Goal: Task Accomplishment & Management: Use online tool/utility

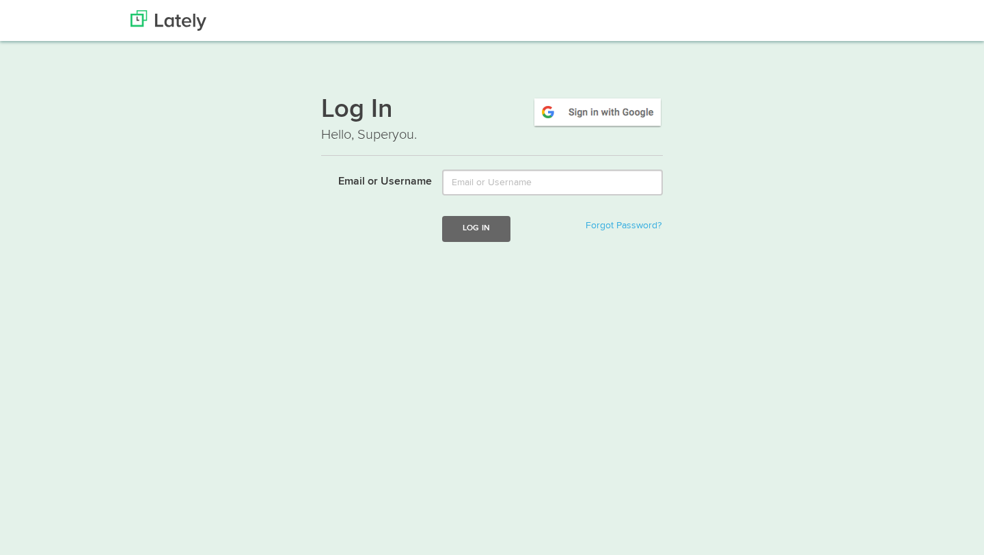
type input "[EMAIL_ADDRESS][DOMAIN_NAME]"
click at [467, 238] on button "Log In" at bounding box center [476, 228] width 68 height 25
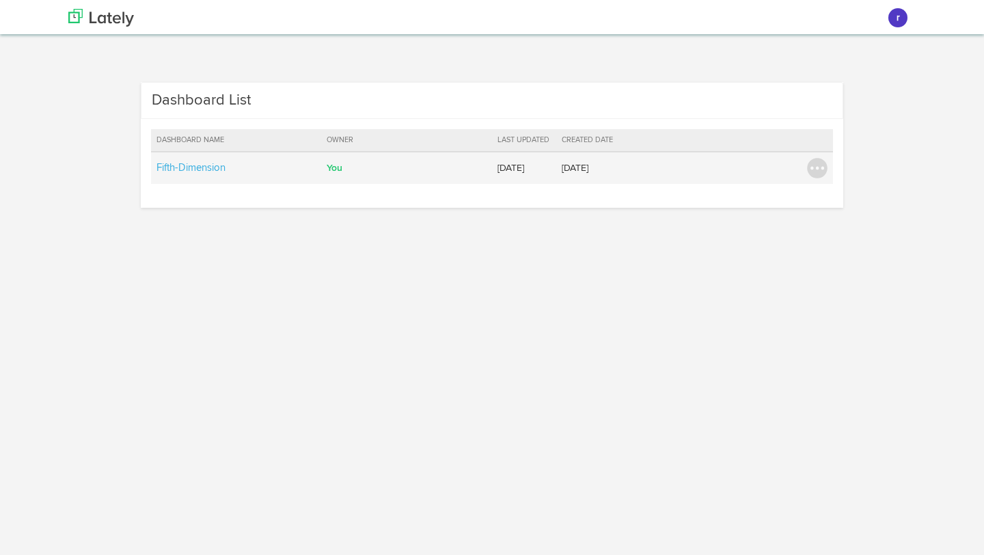
click at [400, 176] on td "You" at bounding box center [406, 168] width 171 height 32
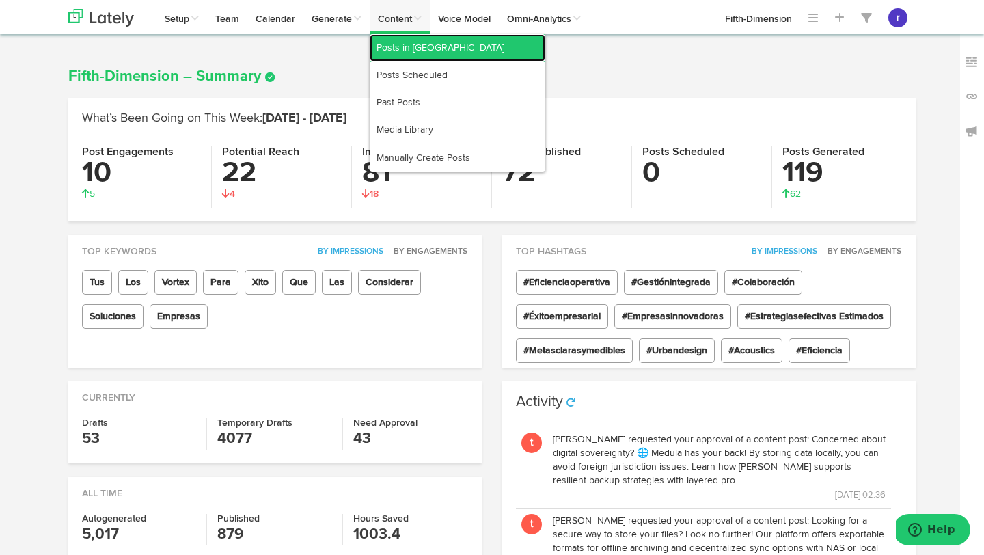
click at [405, 38] on link "Posts in [GEOGRAPHIC_DATA]" at bounding box center [458, 47] width 176 height 27
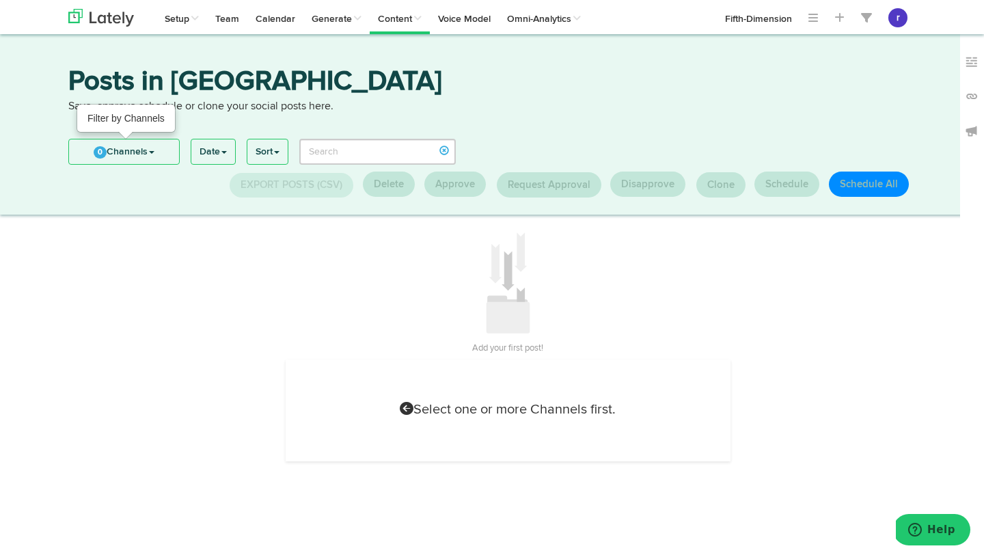
click at [164, 152] on link "0 Channels" at bounding box center [124, 151] width 110 height 25
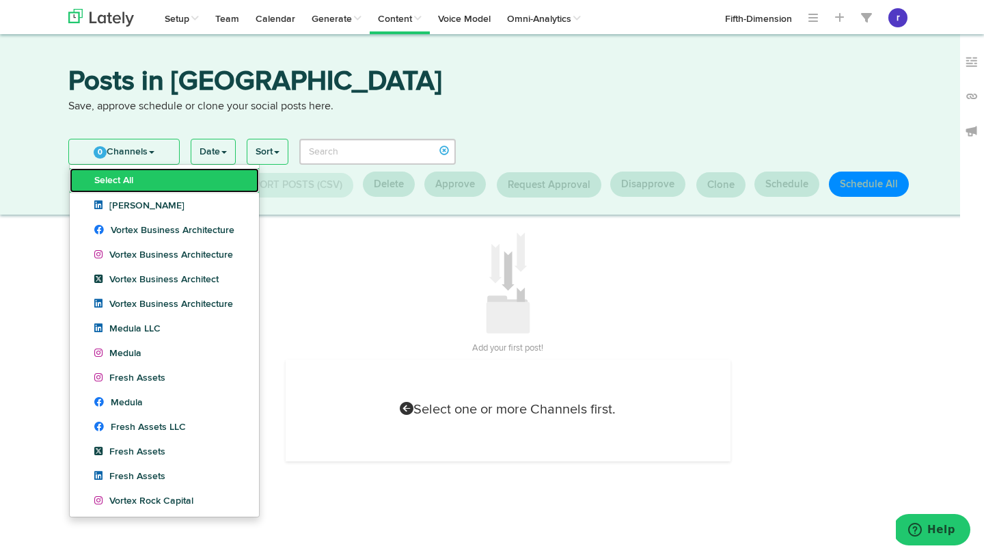
click at [157, 176] on link "Select All" at bounding box center [164, 180] width 189 height 25
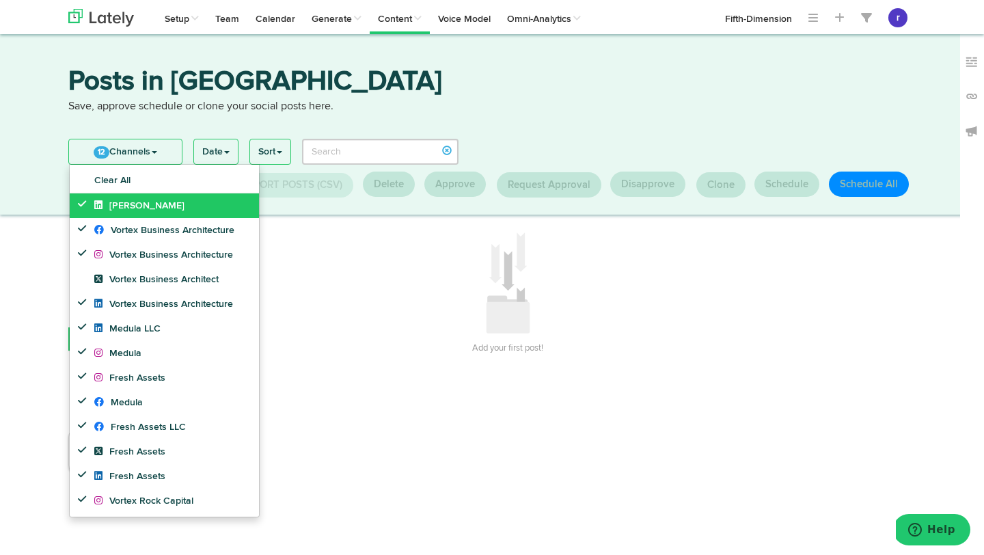
click at [141, 197] on link "[PERSON_NAME]" at bounding box center [164, 205] width 189 height 25
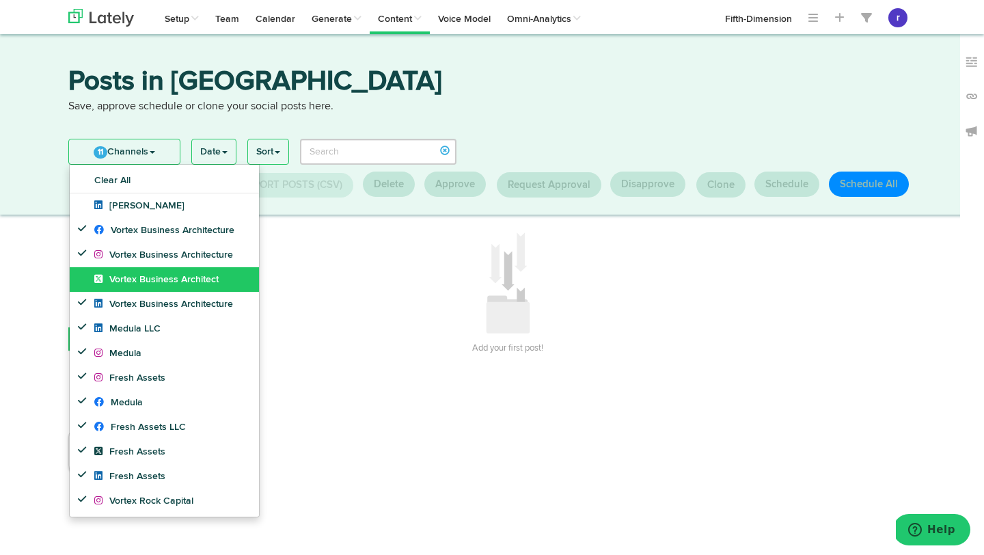
click at [144, 272] on link "Vortex Business Architect" at bounding box center [164, 279] width 189 height 25
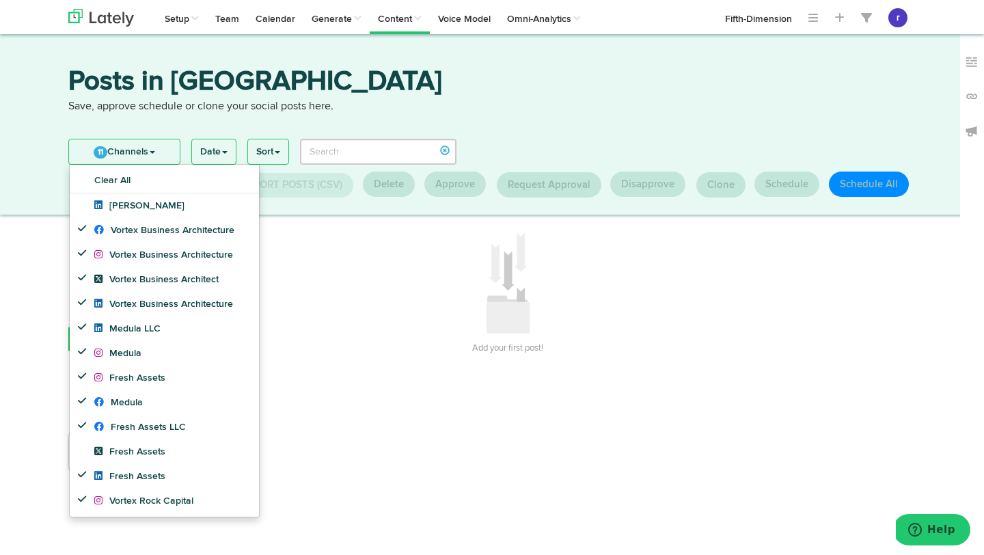
click at [187, 130] on div "Posts in Queue Save, approve schedule or clone your social posts here." at bounding box center [492, 100] width 868 height 64
click at [180, 143] on ul "11 Channels Clear All Yamil Romero Vortex Business Architecture Vortex Business…" at bounding box center [124, 152] width 112 height 26
click at [171, 155] on link "11 Channels" at bounding box center [124, 151] width 111 height 25
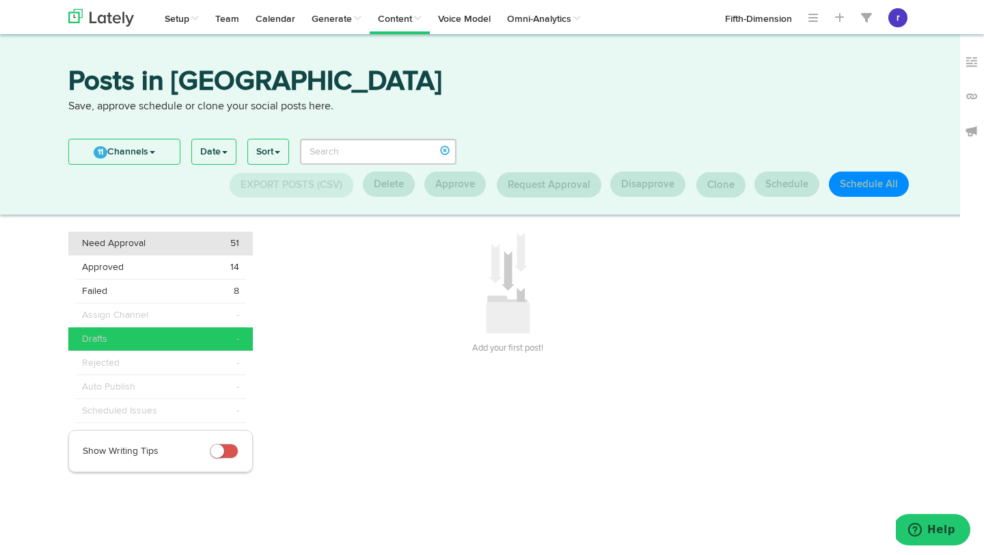
click at [178, 249] on div "Need Approval 51" at bounding box center [160, 243] width 157 height 14
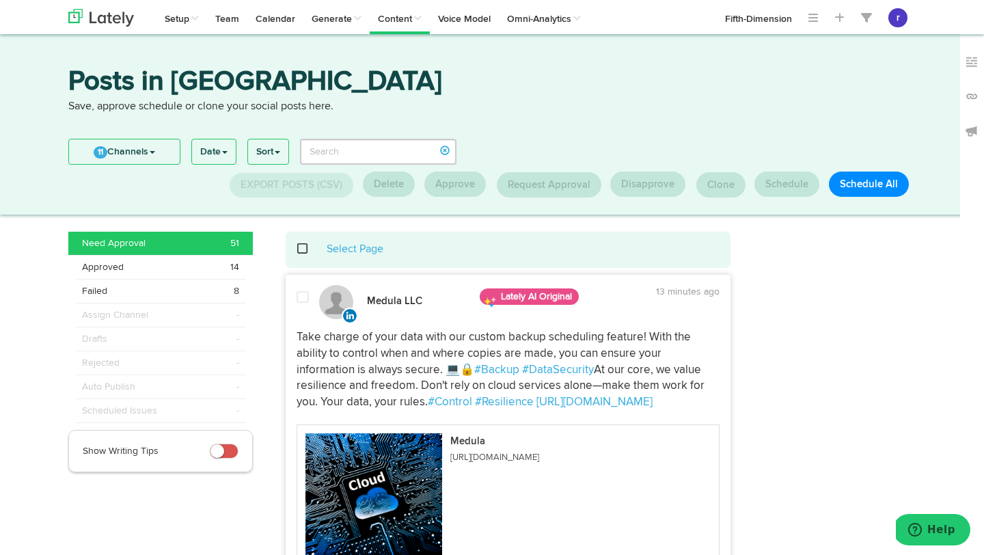
click at [299, 249] on span at bounding box center [310, 249] width 28 height 1
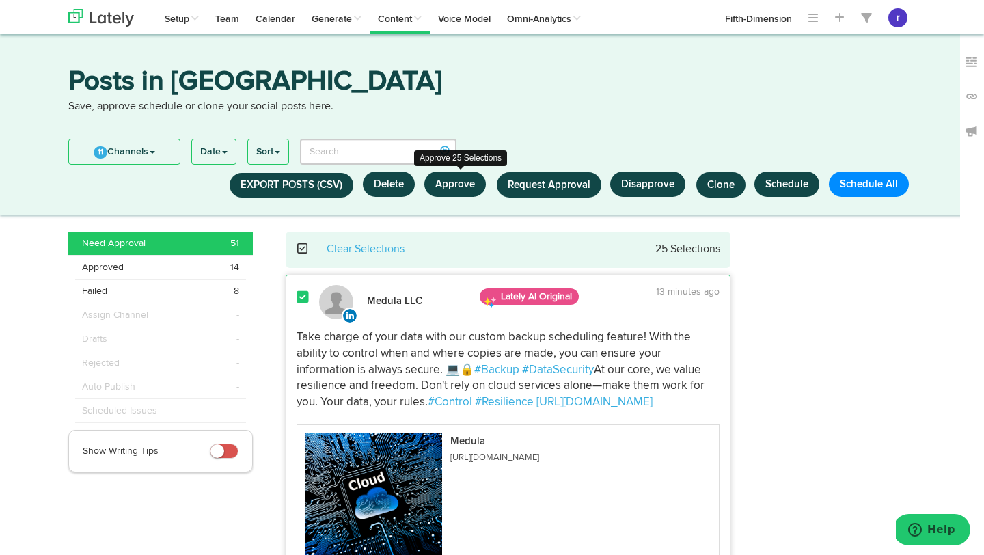
click at [458, 188] on button "Approve" at bounding box center [454, 184] width 61 height 25
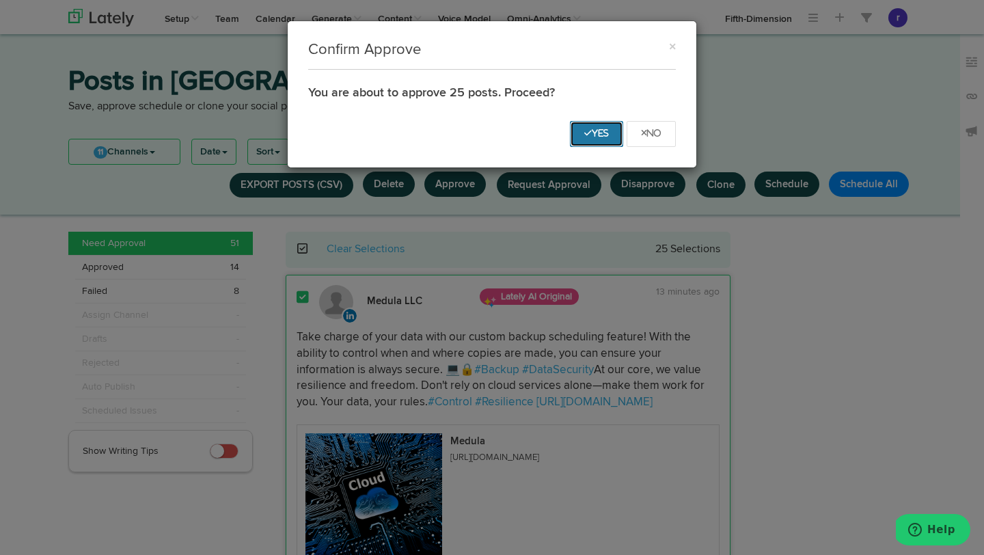
click at [596, 121] on button "Yes" at bounding box center [596, 134] width 53 height 26
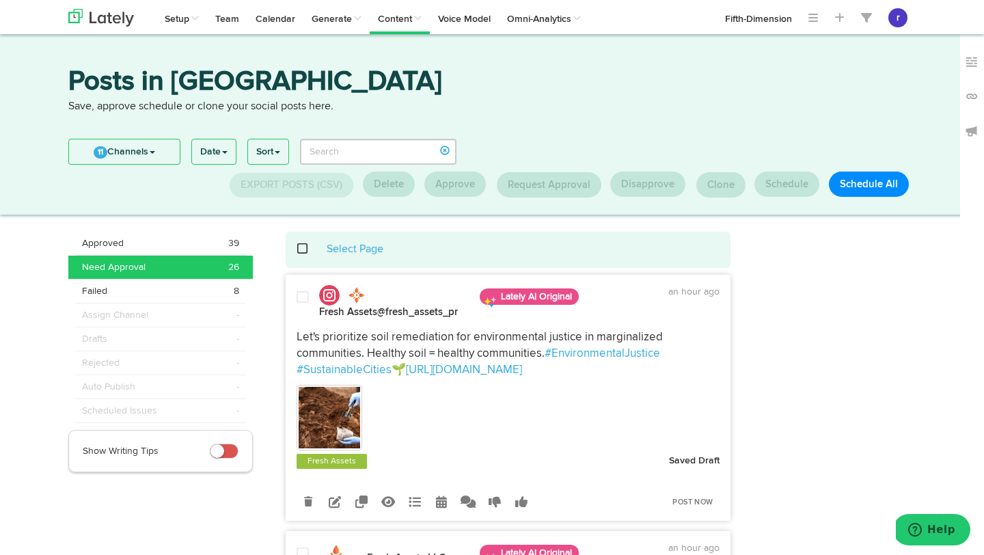
click at [301, 249] on span at bounding box center [310, 249] width 28 height 1
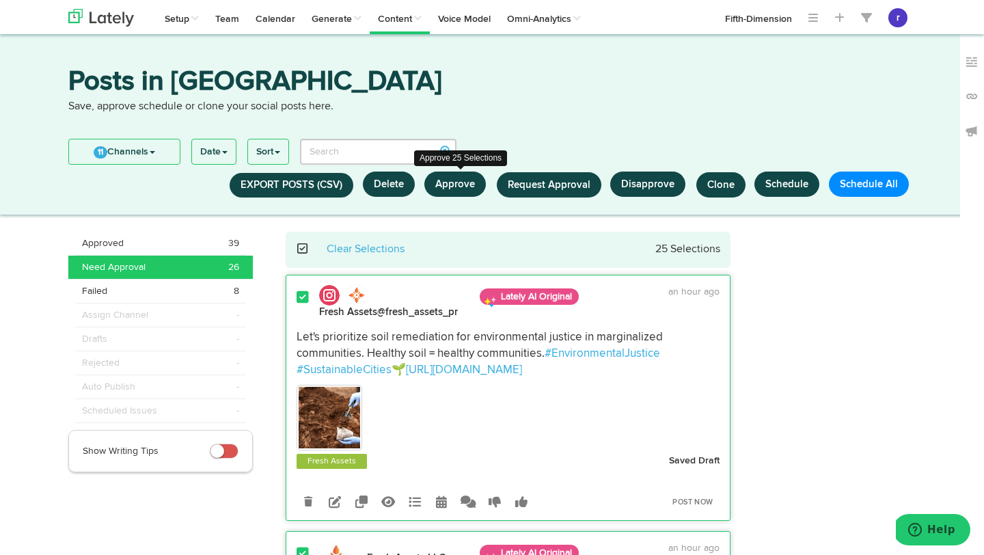
click at [474, 186] on button "Approve" at bounding box center [454, 184] width 61 height 25
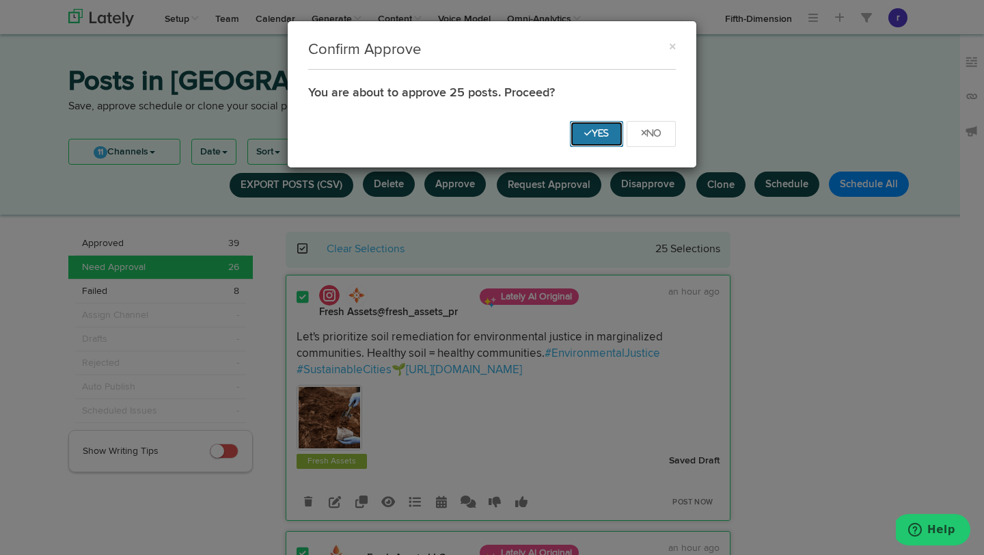
click at [594, 135] on icon "Yes" at bounding box center [596, 133] width 25 height 8
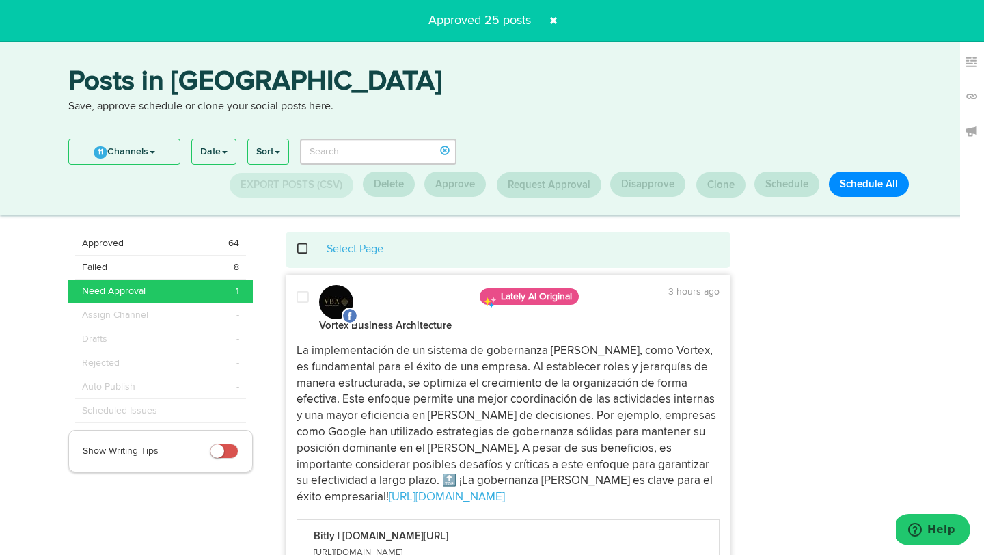
click at [303, 249] on span at bounding box center [310, 249] width 28 height 1
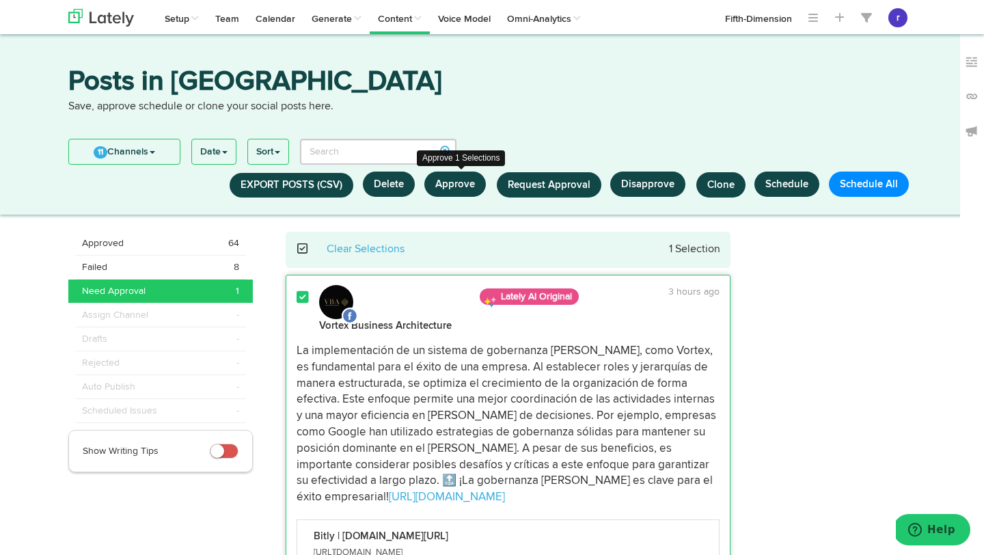
click at [448, 189] on button "Approve" at bounding box center [454, 184] width 61 height 25
